Goal: Transaction & Acquisition: Purchase product/service

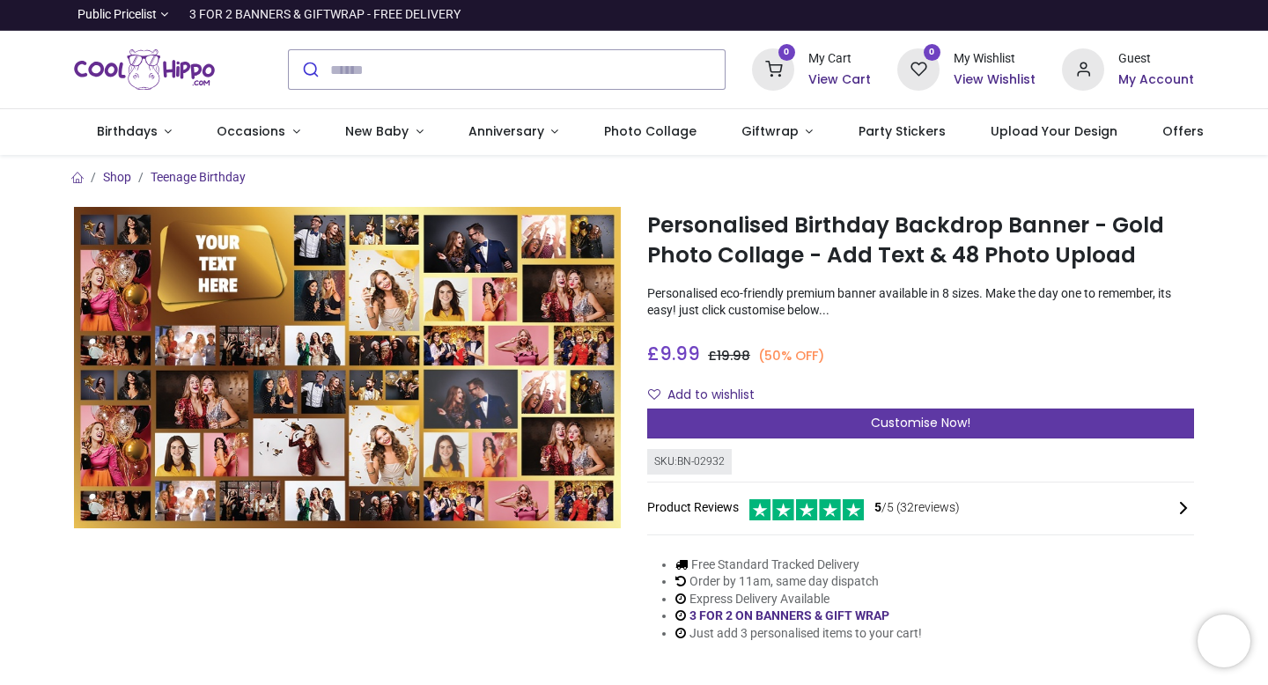
click at [919, 420] on span "Customise Now!" at bounding box center [920, 423] width 99 height 18
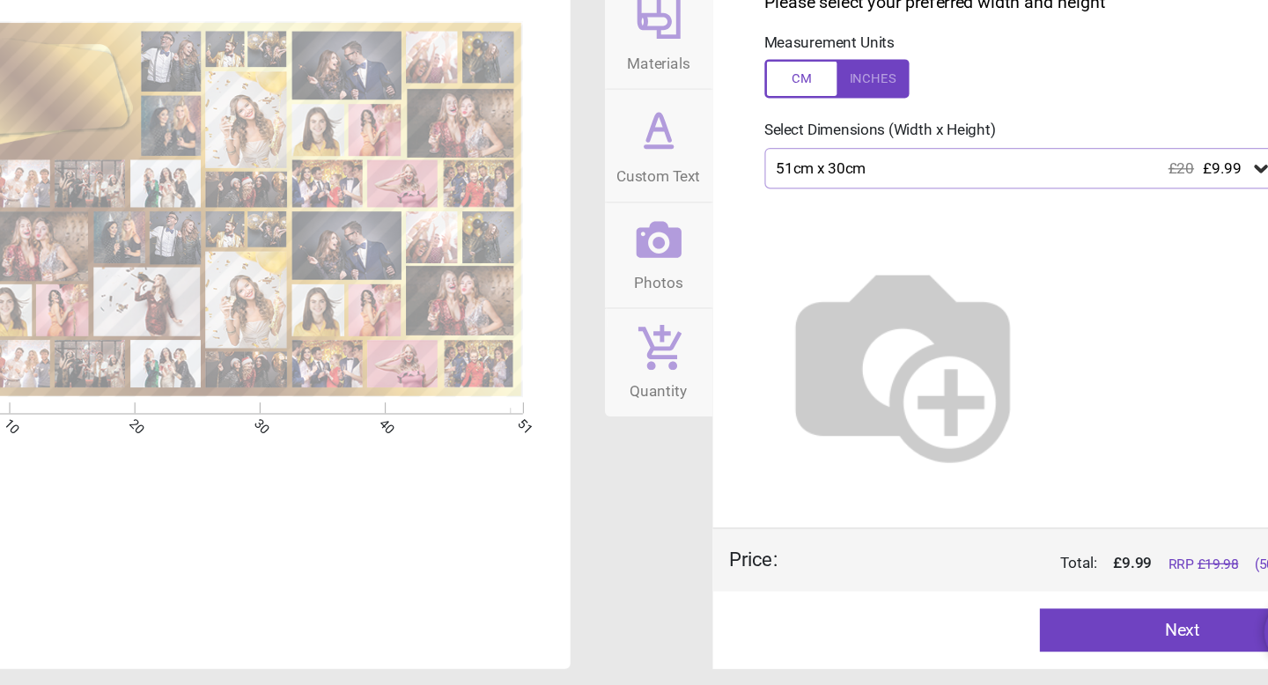
click at [1194, 259] on icon at bounding box center [1195, 263] width 18 height 18
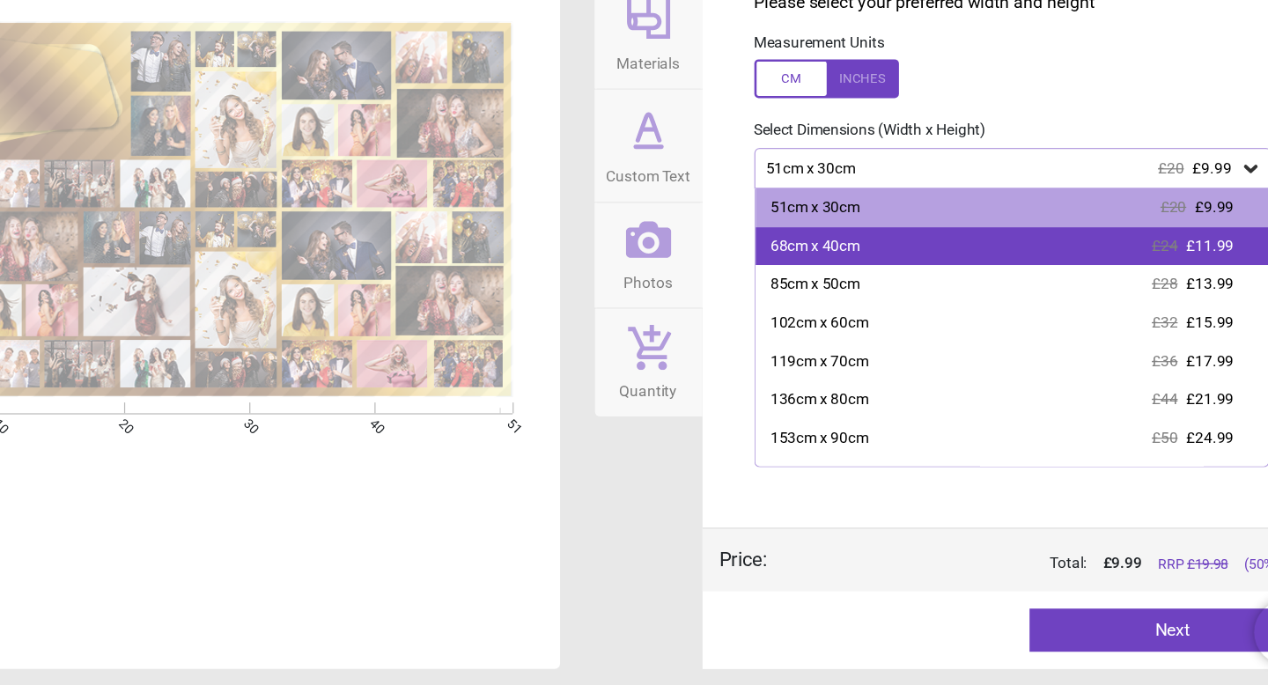
click at [975, 318] on div "68cm x 40cm £24 £11.99" at bounding box center [1000, 327] width 419 height 32
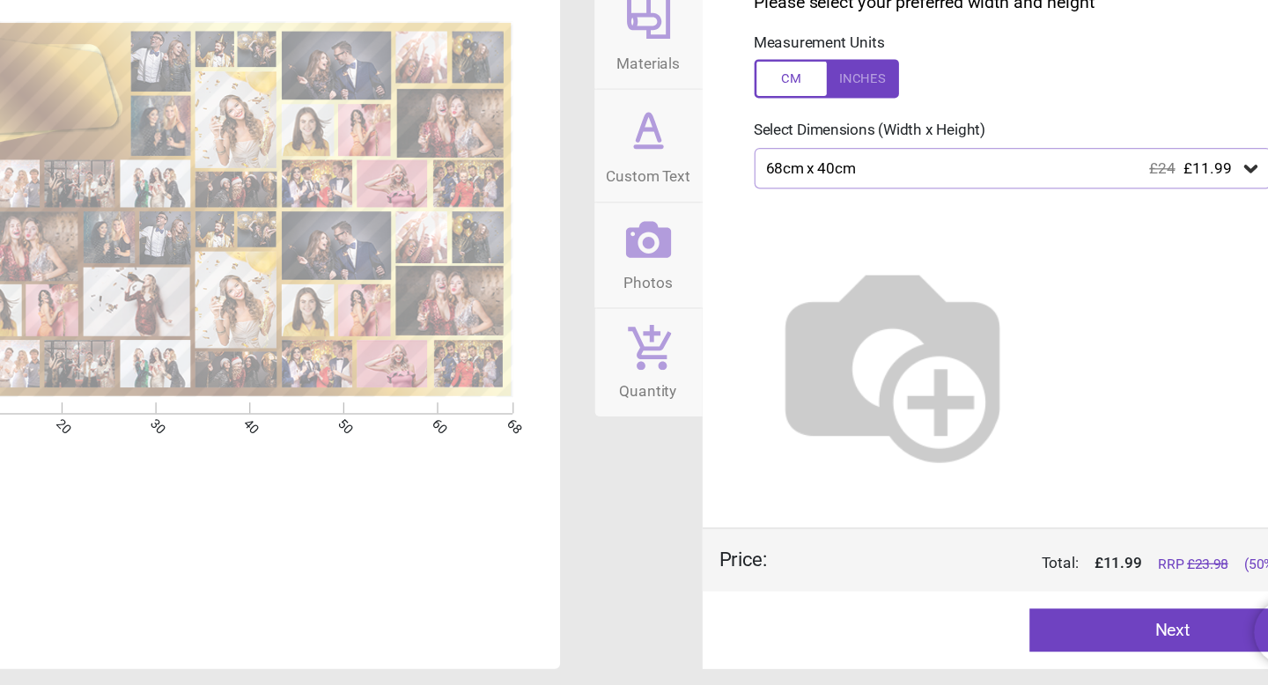
click at [1095, 646] on button "Next" at bounding box center [1130, 639] width 232 height 35
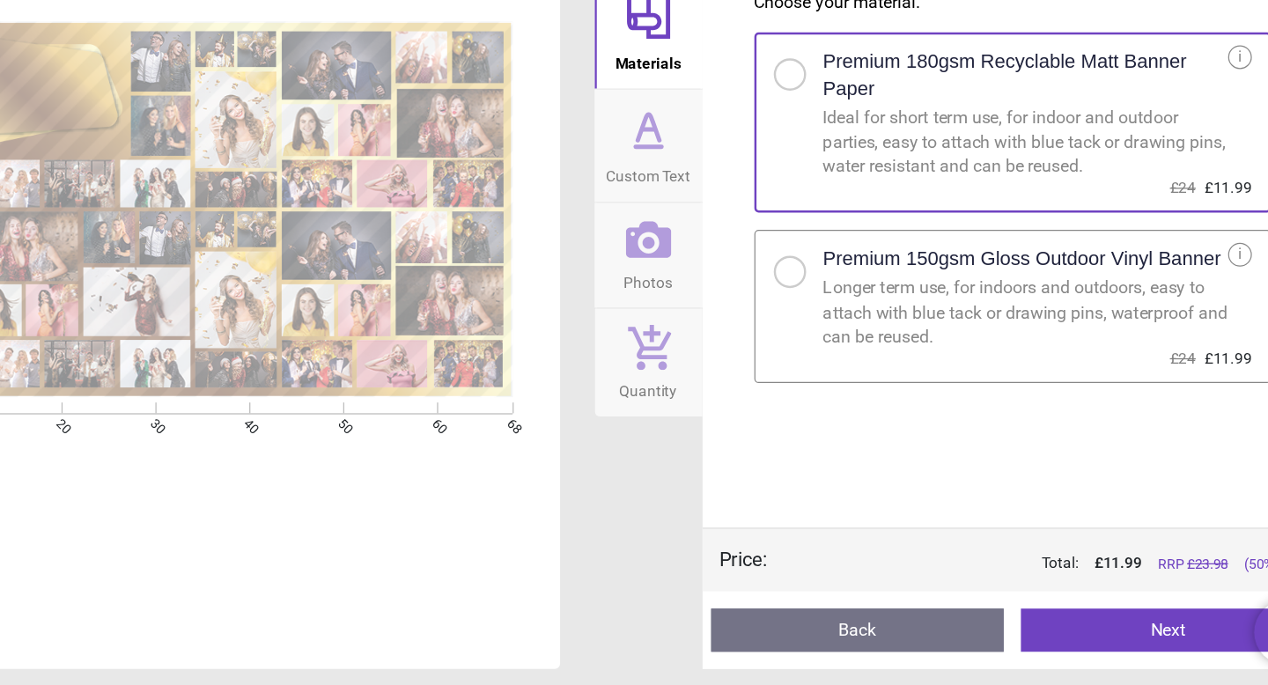
click at [821, 346] on div at bounding box center [819, 347] width 11 height 11
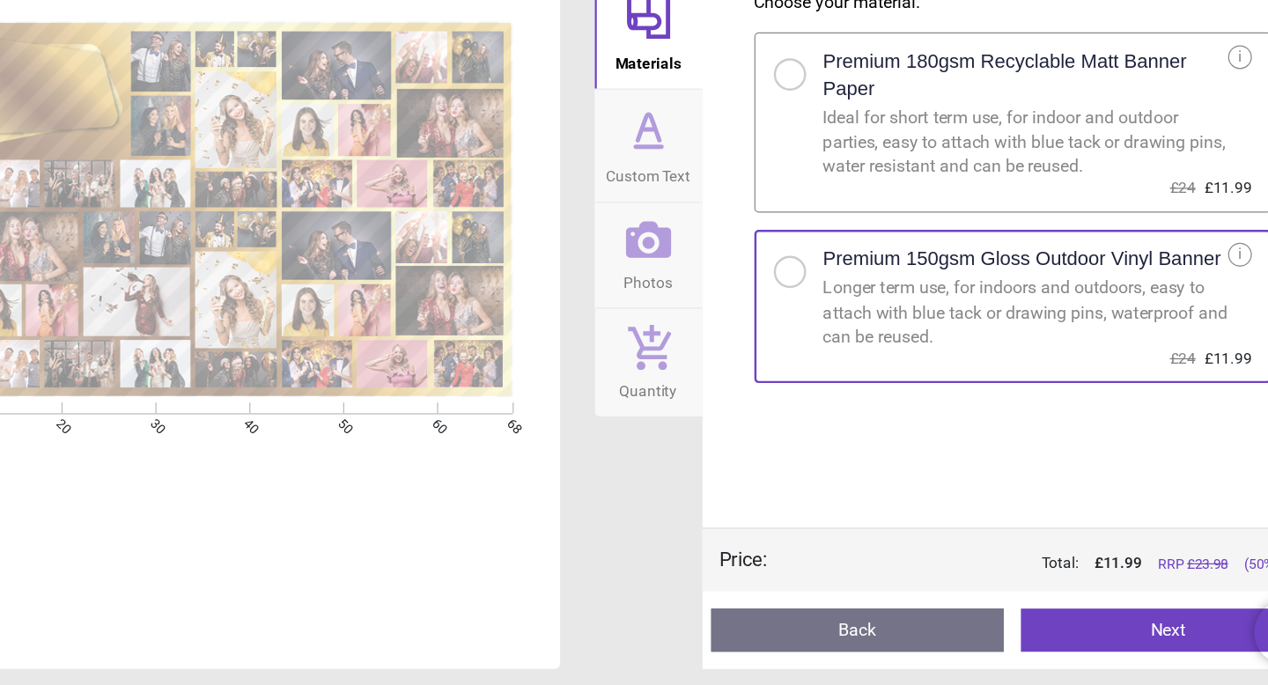
click at [1079, 645] on button "Next" at bounding box center [1126, 639] width 239 height 35
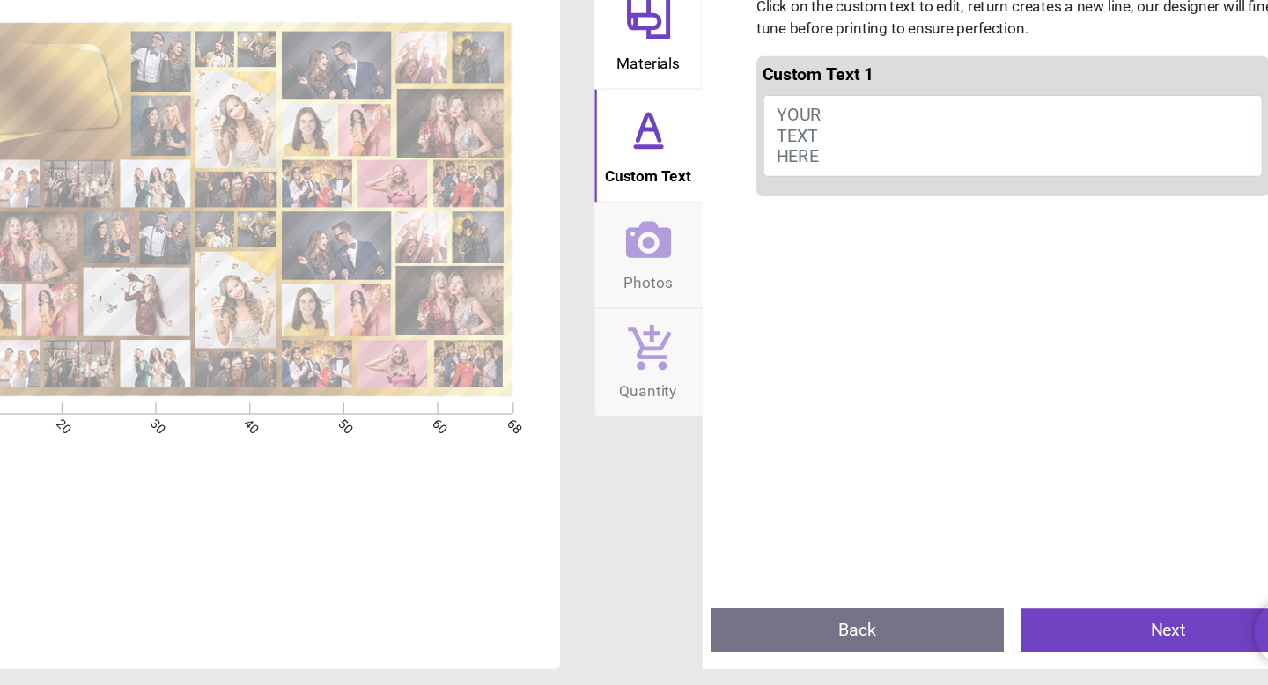
click at [829, 210] on span "YOUR TEXT HERE" at bounding box center [826, 235] width 36 height 50
click at [834, 217] on span "YOUR TEXT HERE" at bounding box center [826, 235] width 36 height 50
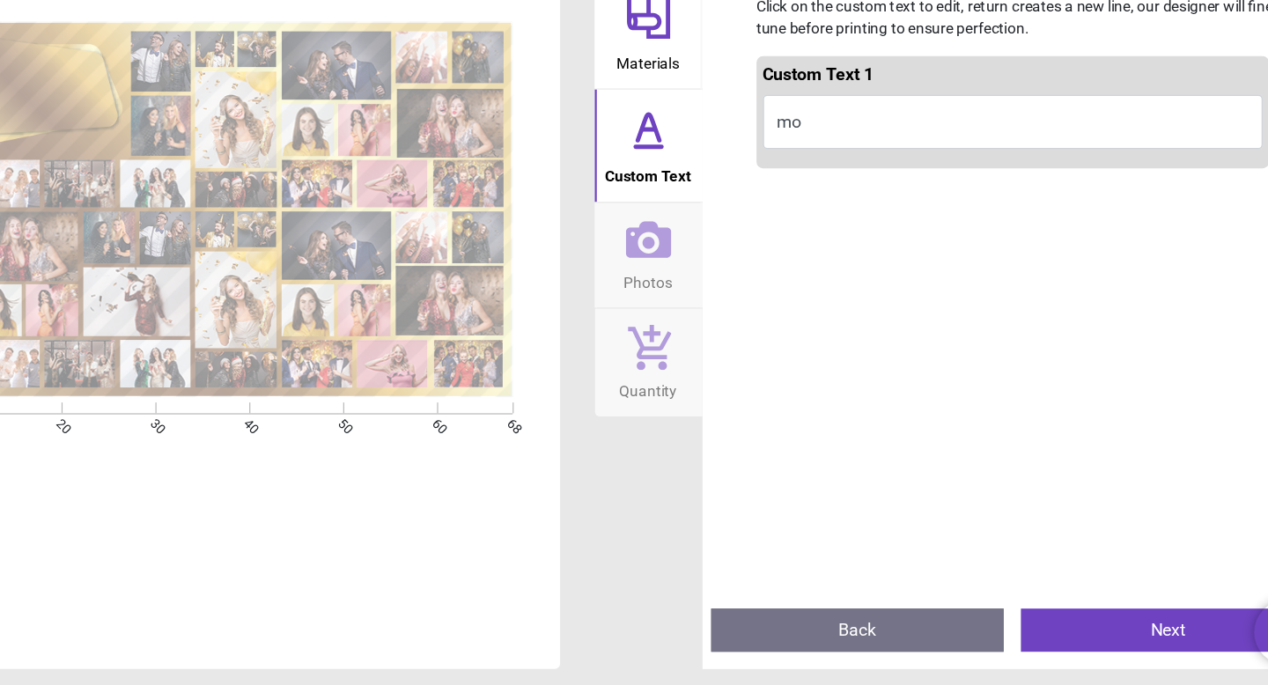
type textarea "*"
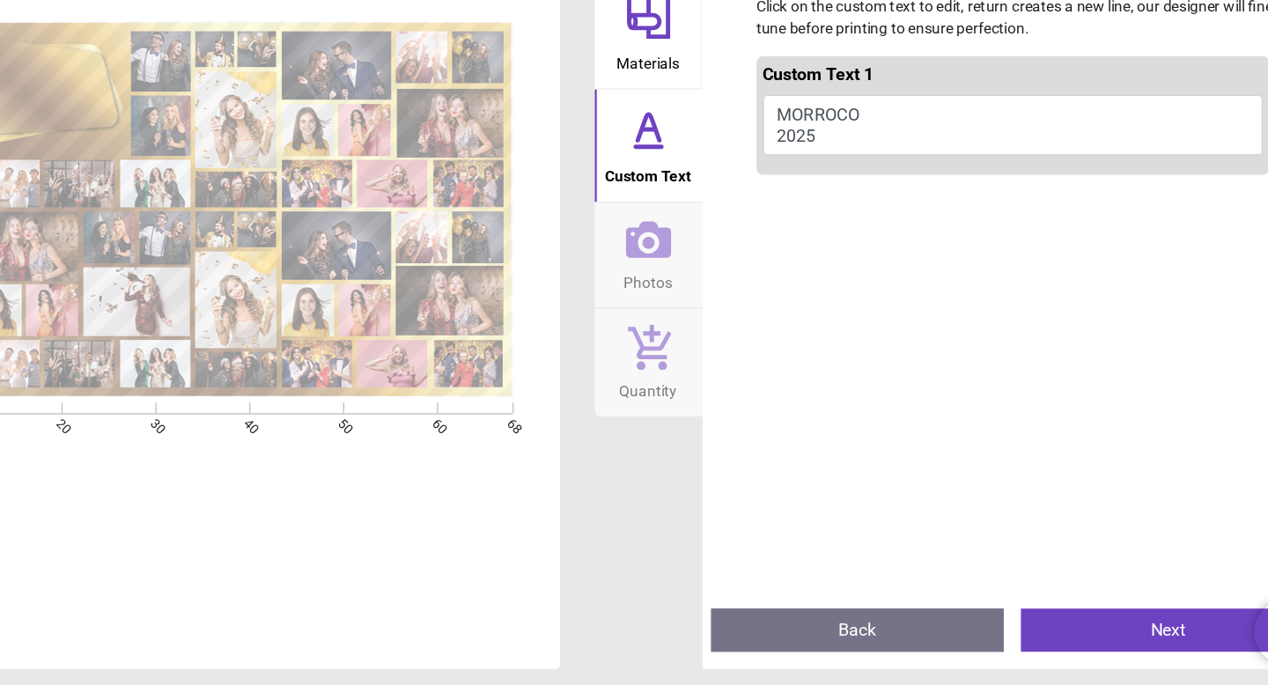
click at [1111, 636] on button "Next" at bounding box center [1126, 639] width 239 height 35
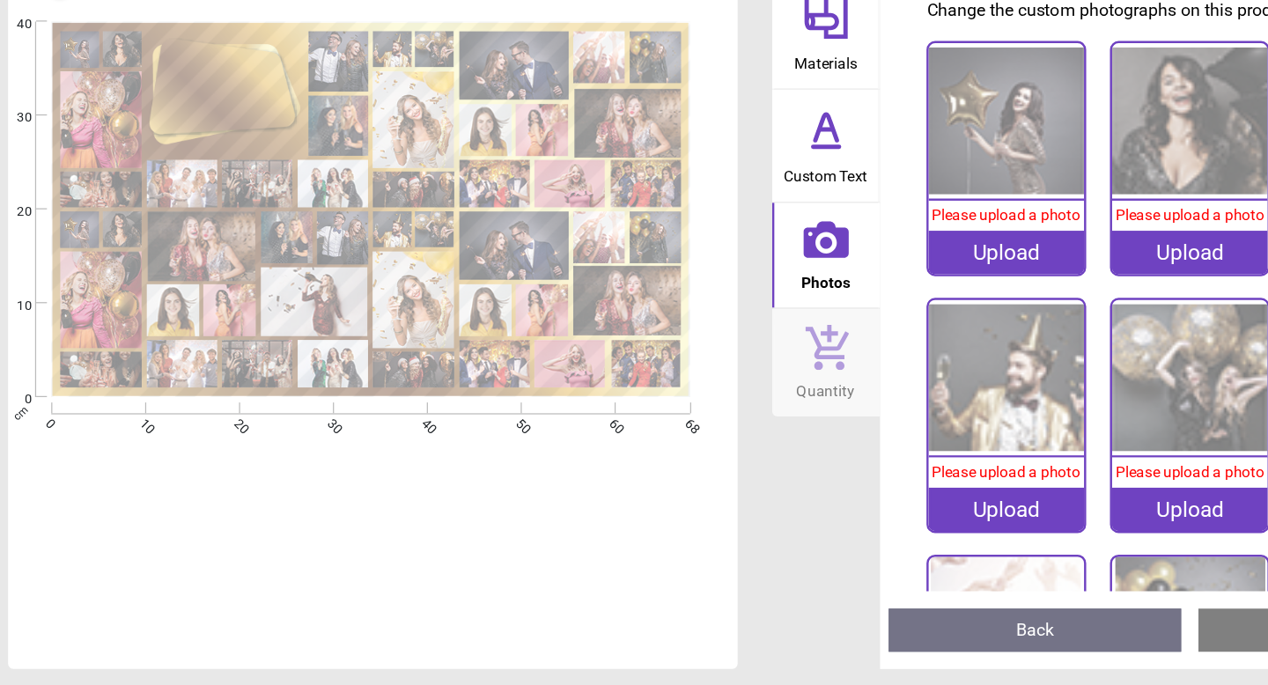
click at [704, 231] on icon at bounding box center [703, 231] width 11 height 0
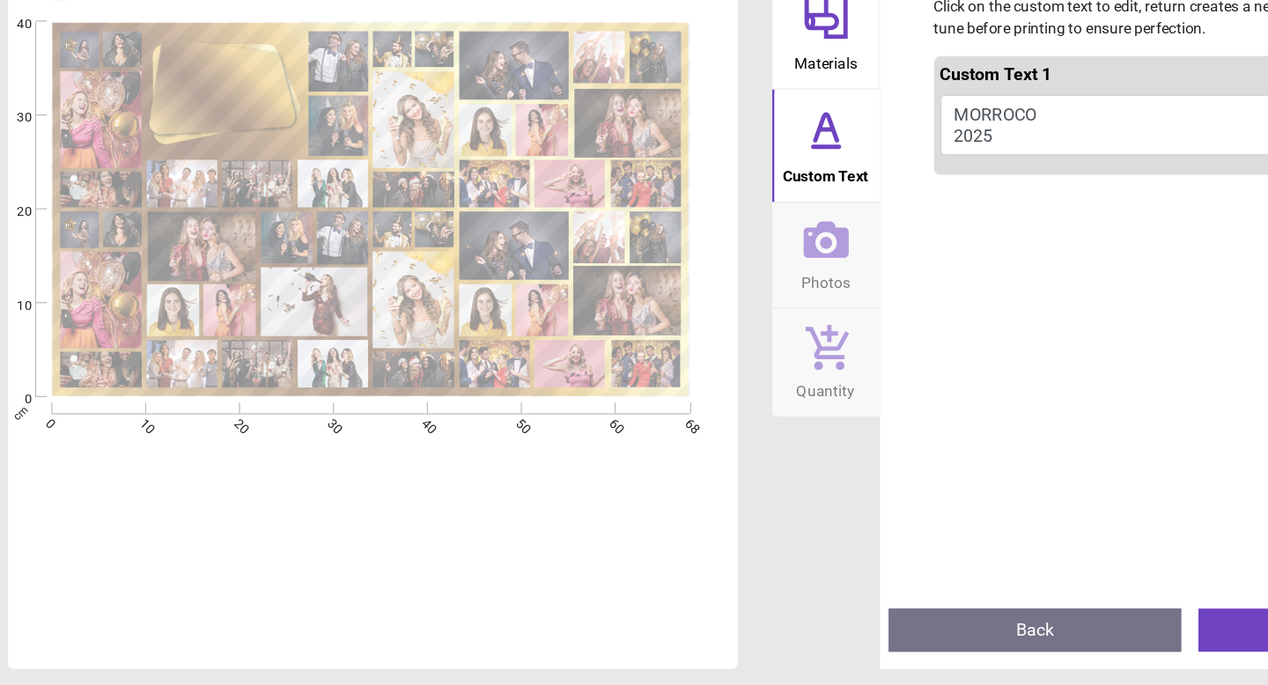
click at [845, 217] on button "MORROCO 2025" at bounding box center [1001, 227] width 409 height 49
click at [845, 224] on button "MORROCO 2025" at bounding box center [1001, 227] width 409 height 49
type textarea "******* ****"
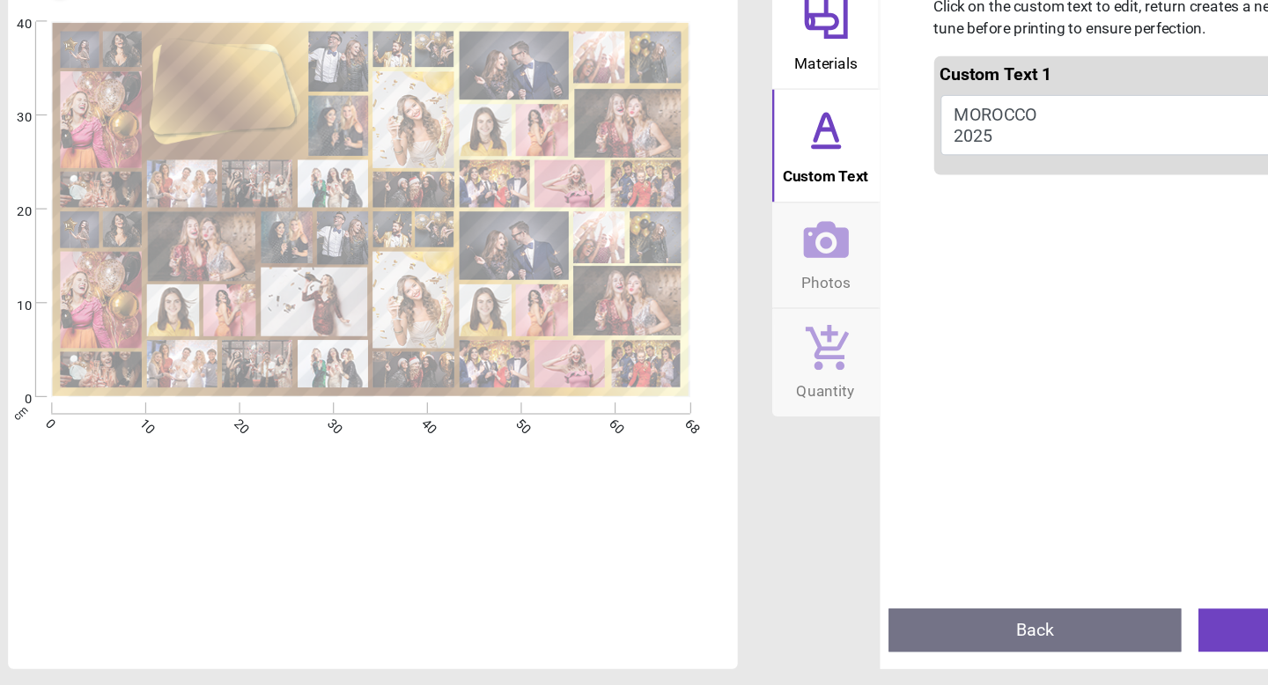
click at [1024, 630] on button "Next" at bounding box center [1126, 639] width 239 height 35
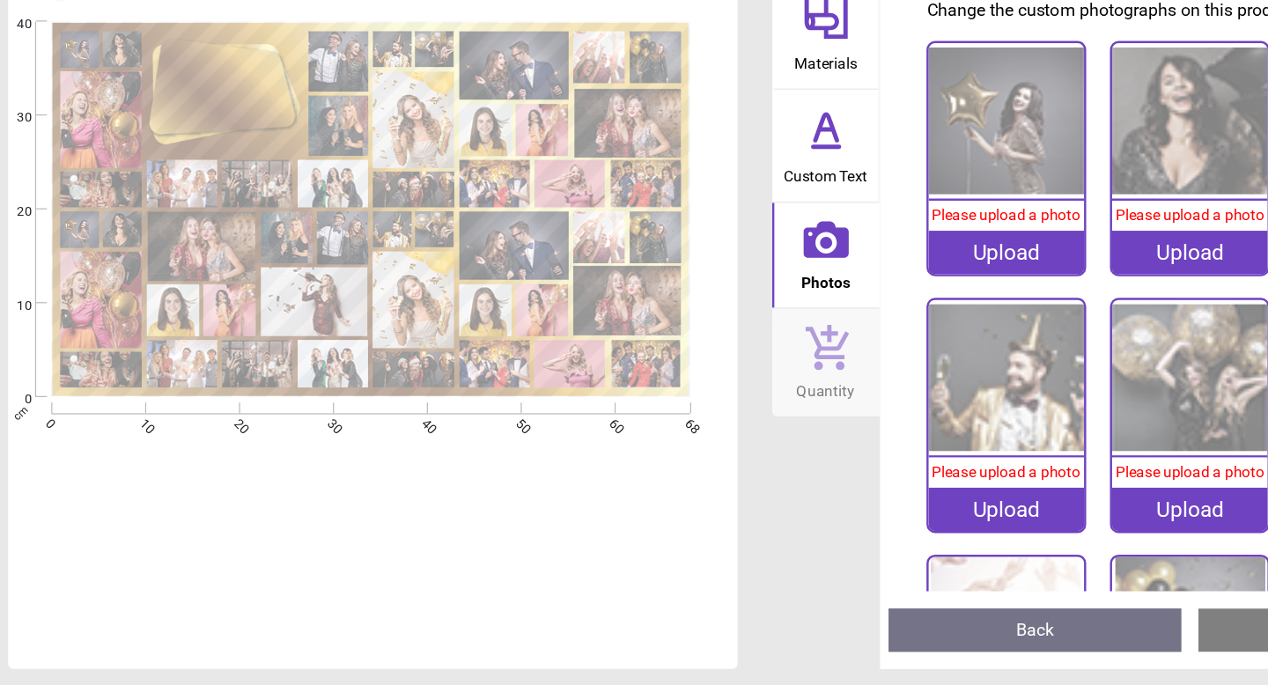
click at [89, 198] on image at bounding box center [112, 222] width 66 height 79
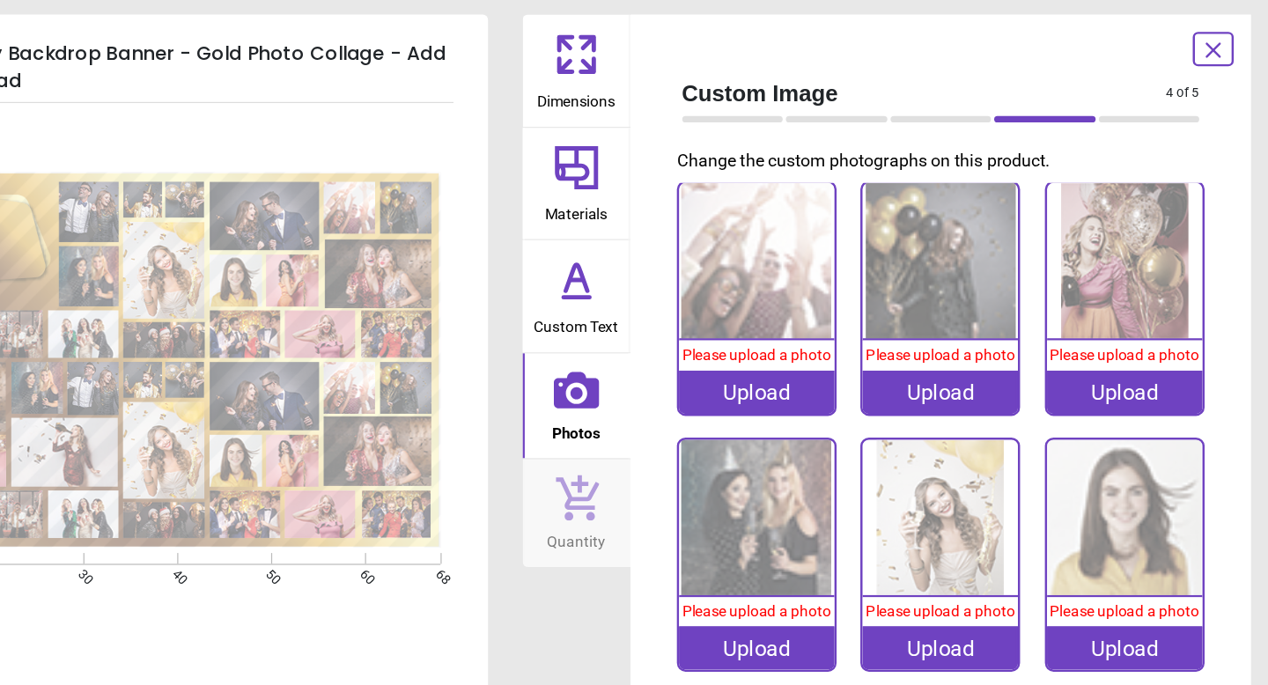
click at [1224, 38] on icon at bounding box center [1222, 43] width 21 height 21
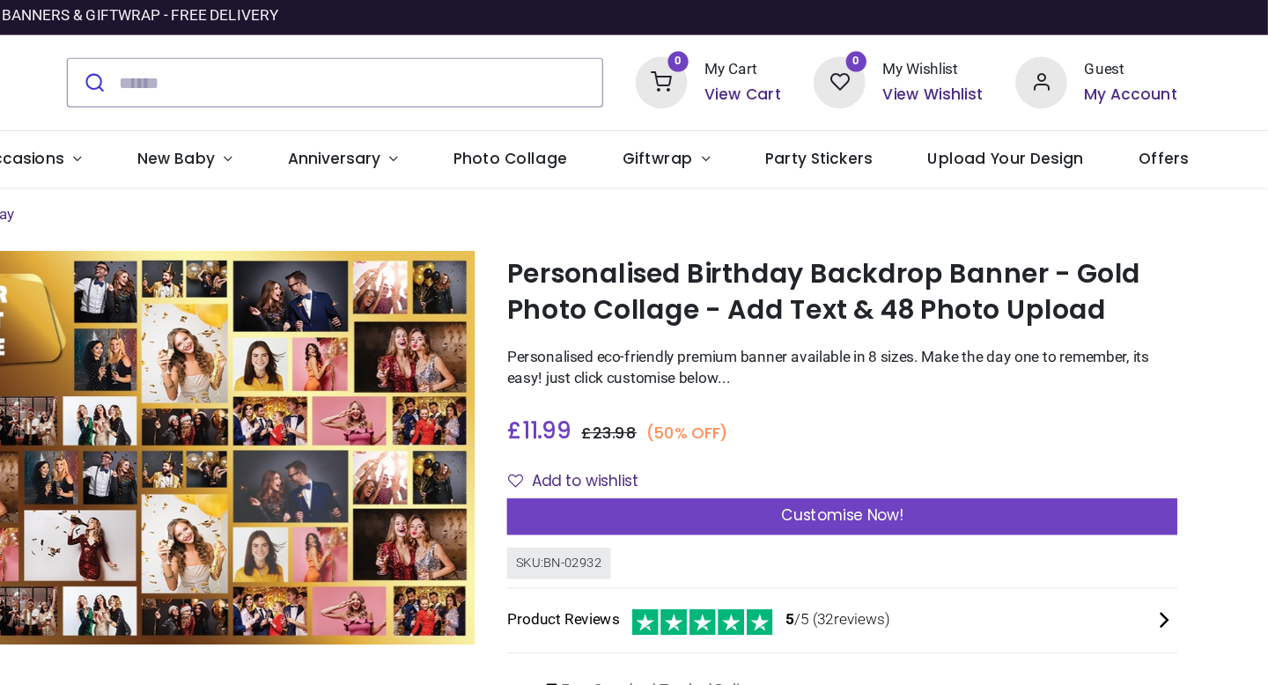
click at [1144, 81] on h6 "My Account" at bounding box center [1156, 80] width 76 height 18
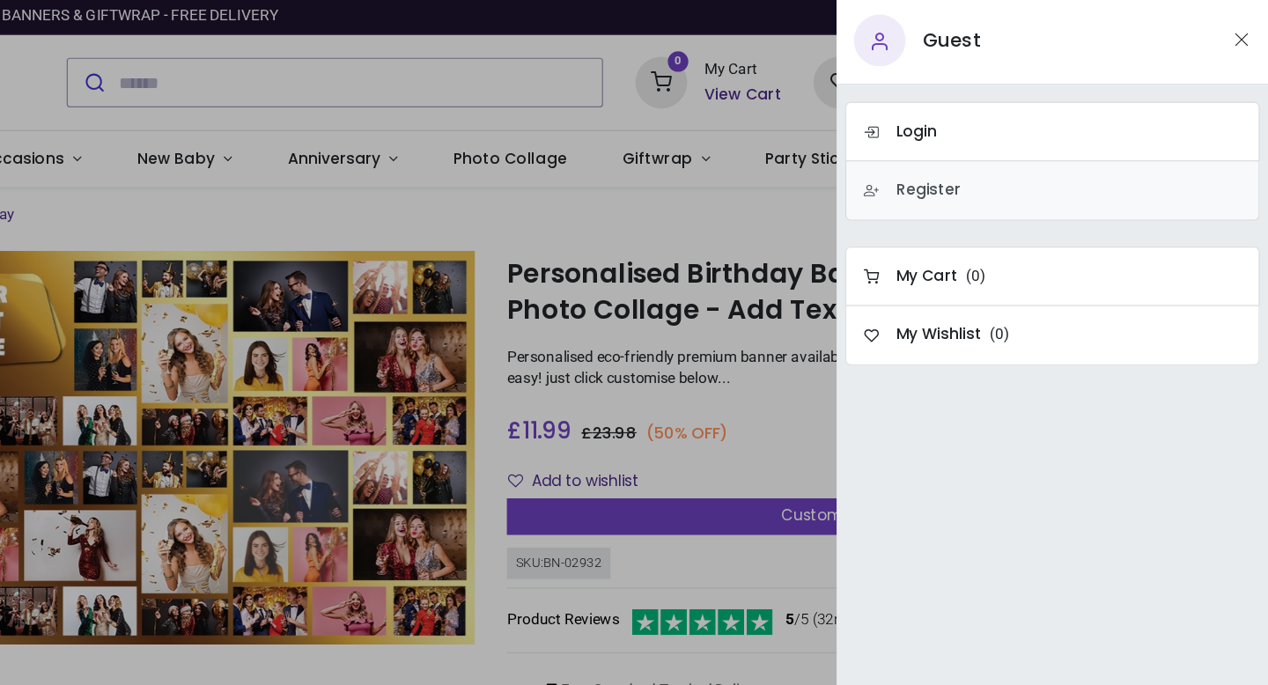
click at [994, 159] on h6 "Register" at bounding box center [990, 158] width 53 height 18
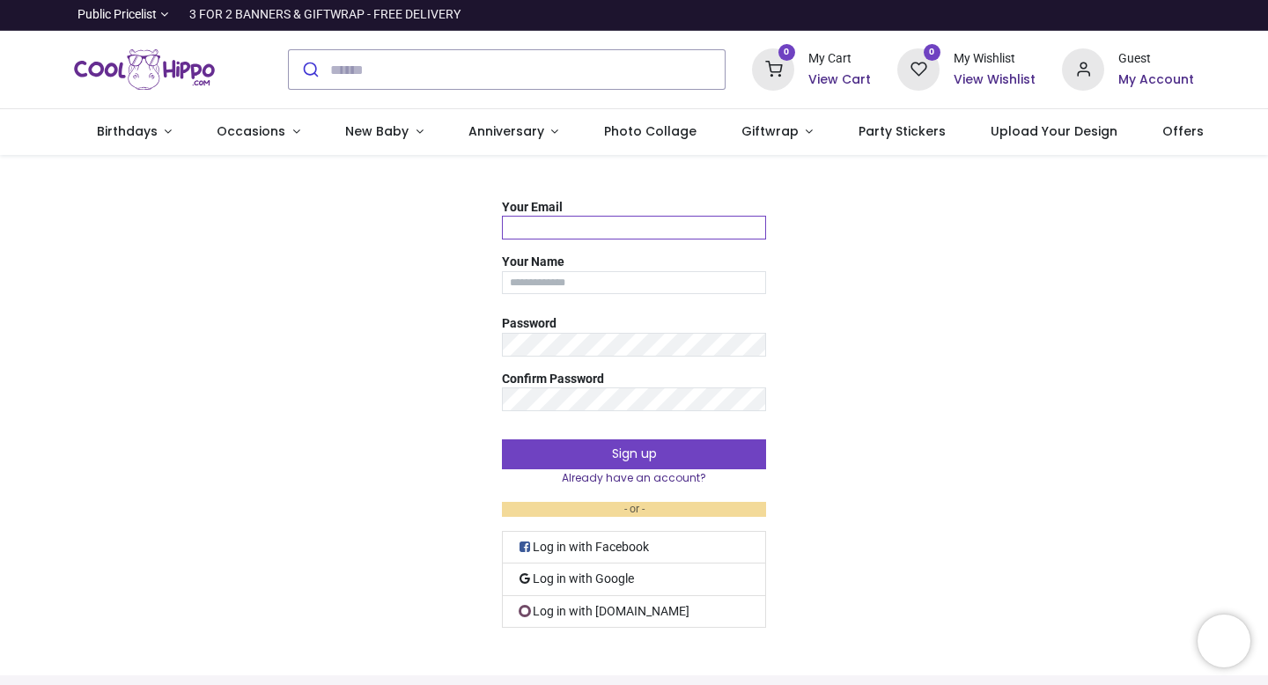
click at [573, 221] on input "Your Email" at bounding box center [634, 228] width 264 height 24
type input "**********"
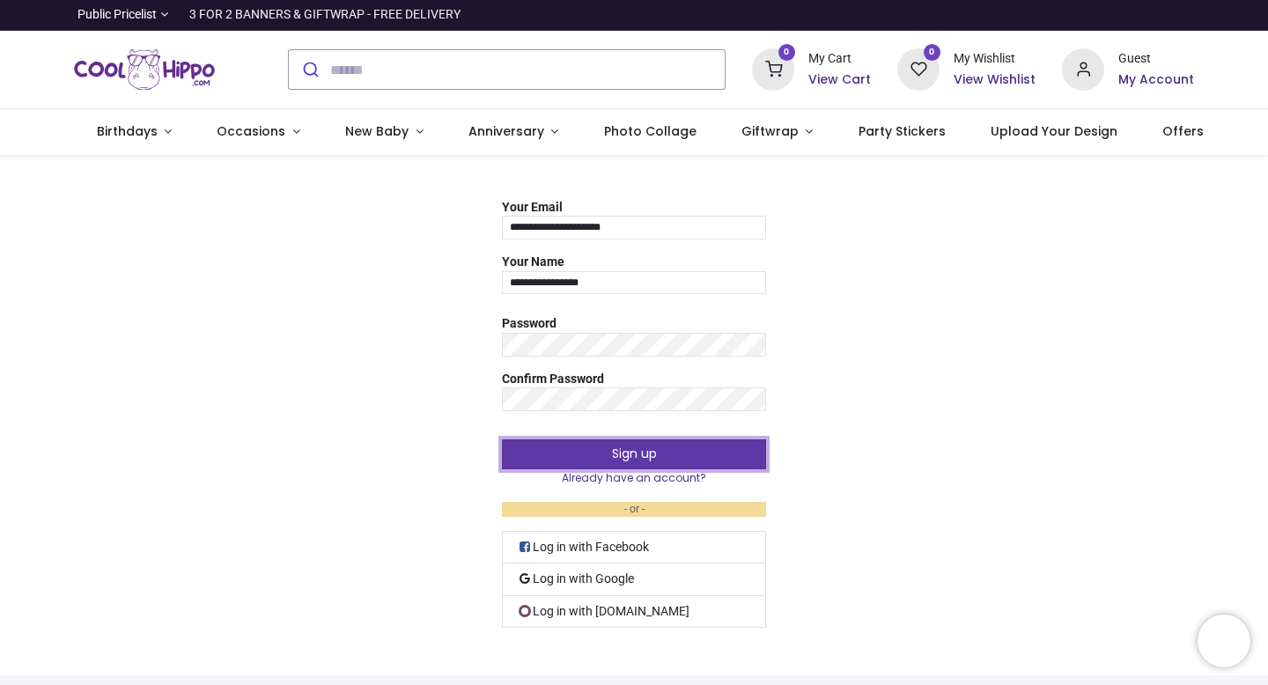
click at [645, 444] on button "Sign up" at bounding box center [634, 454] width 264 height 30
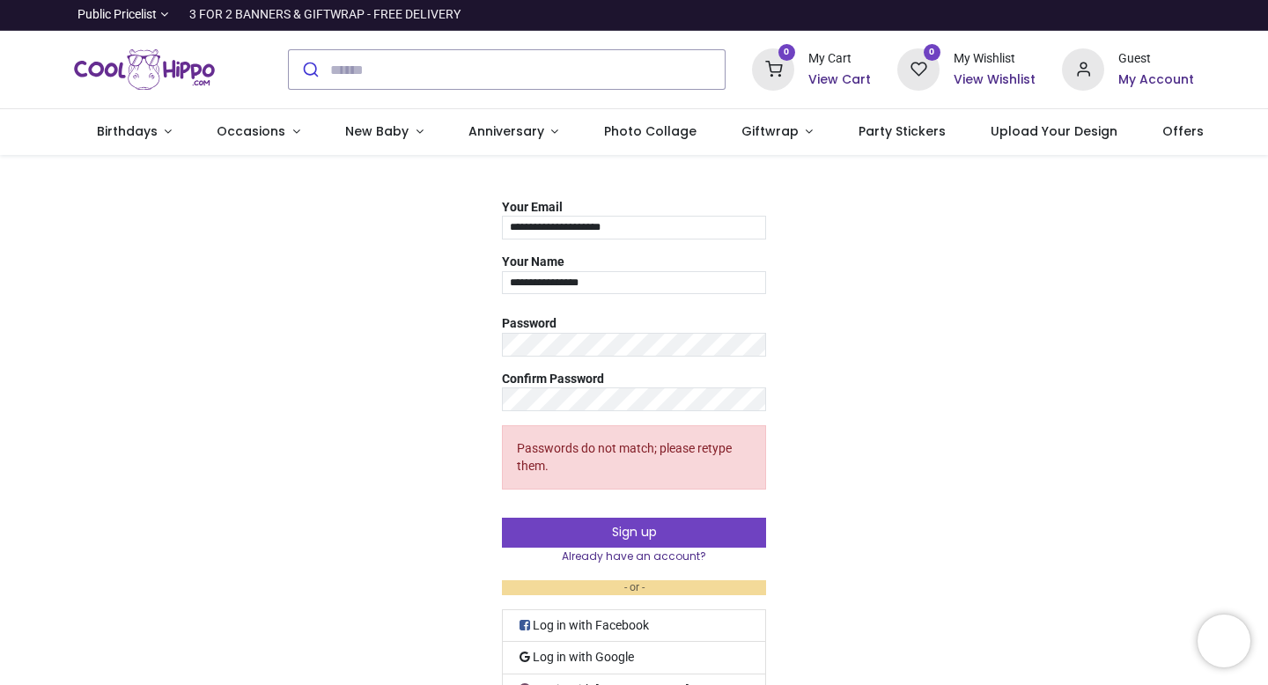
click at [887, 491] on div "**********" at bounding box center [634, 455] width 1268 height 512
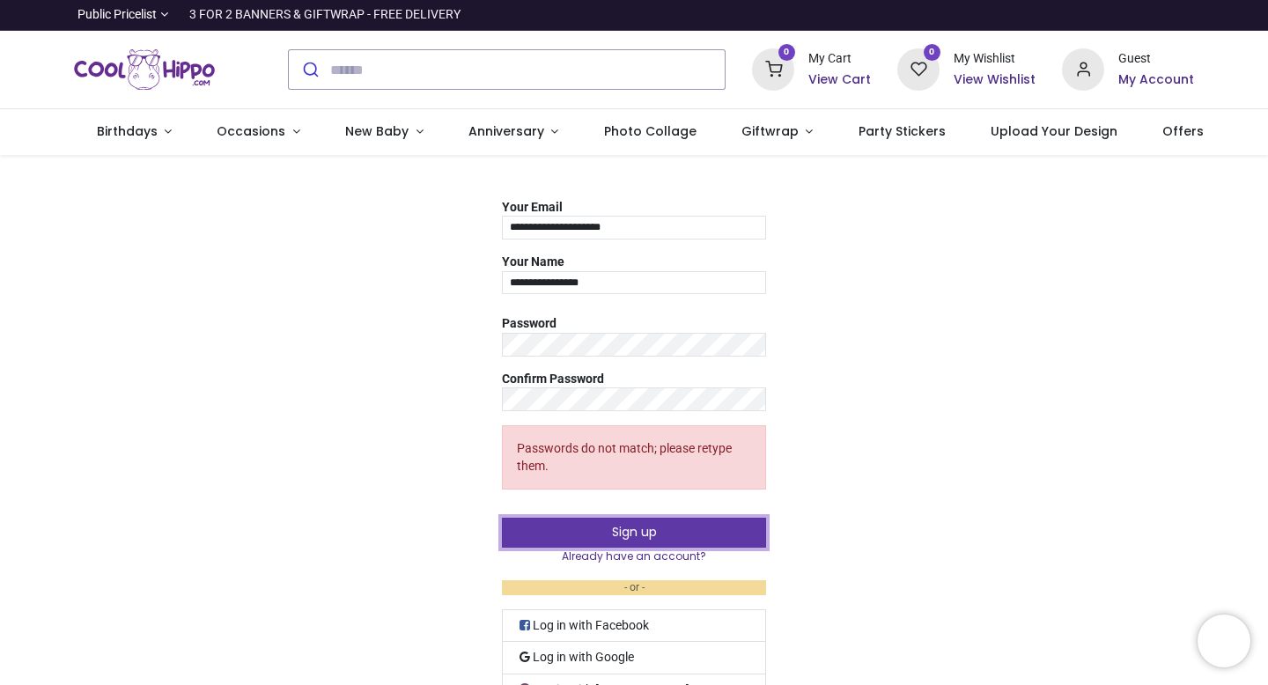
click at [662, 541] on button "Sign up" at bounding box center [634, 533] width 264 height 30
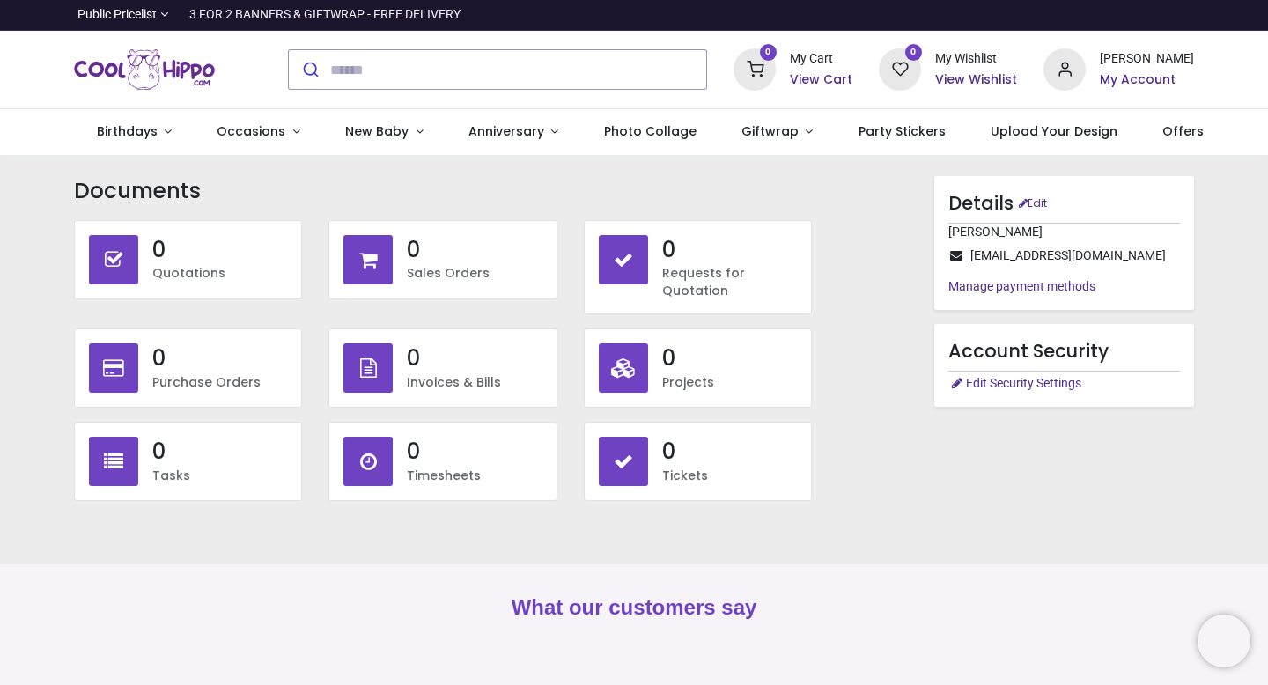
type input "**********"
